Goal: Task Accomplishment & Management: Manage account settings

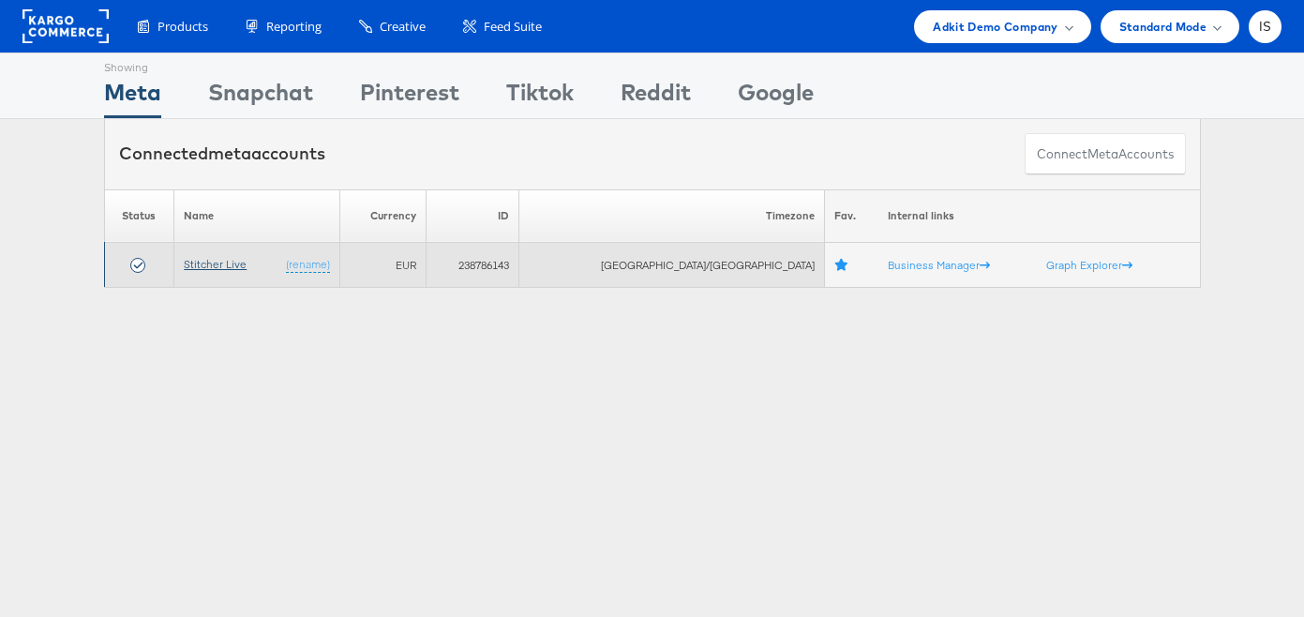
click at [247, 263] on link "Stitcher Live" at bounding box center [215, 264] width 63 height 14
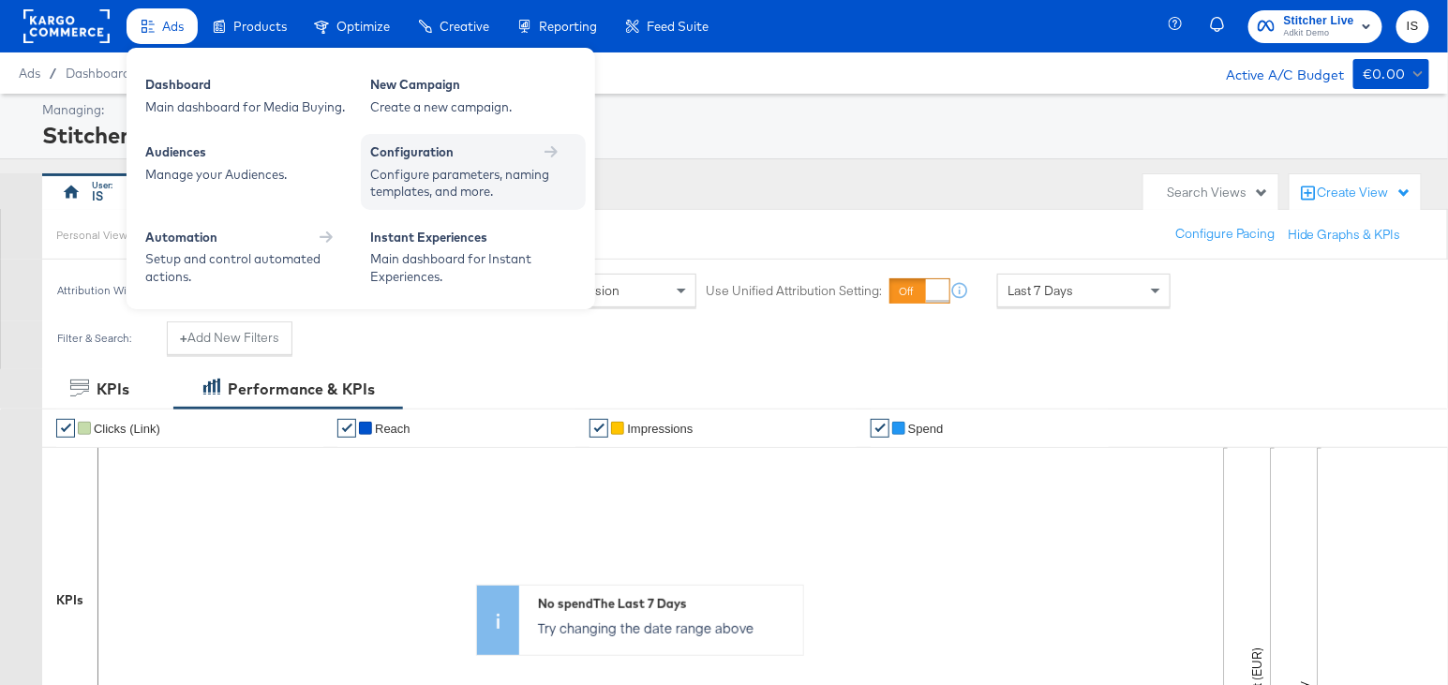
click at [441, 173] on div "Configure parameters, naming templates, and more." at bounding box center [464, 183] width 188 height 35
